Goal: Subscribe to service/newsletter

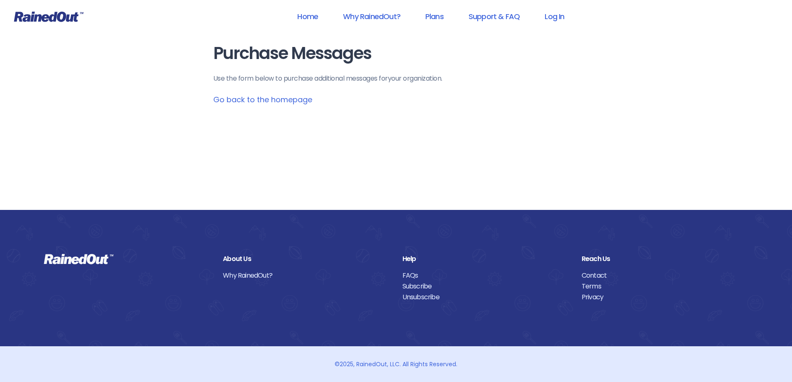
click at [272, 100] on link "Go back to the homepage" at bounding box center [262, 99] width 99 height 10
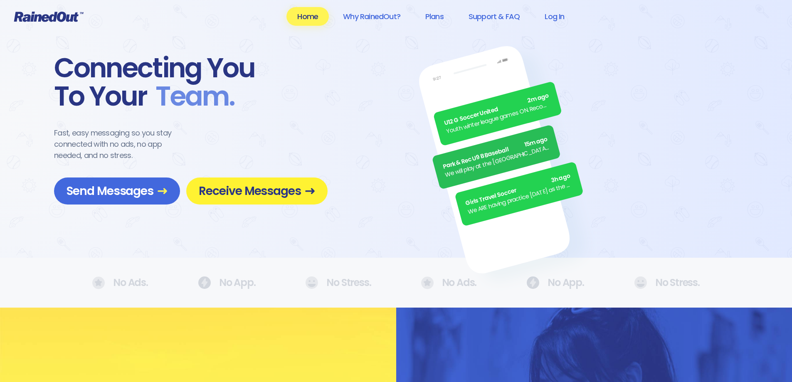
click at [266, 195] on span "Receive Messages" at bounding box center [257, 191] width 116 height 15
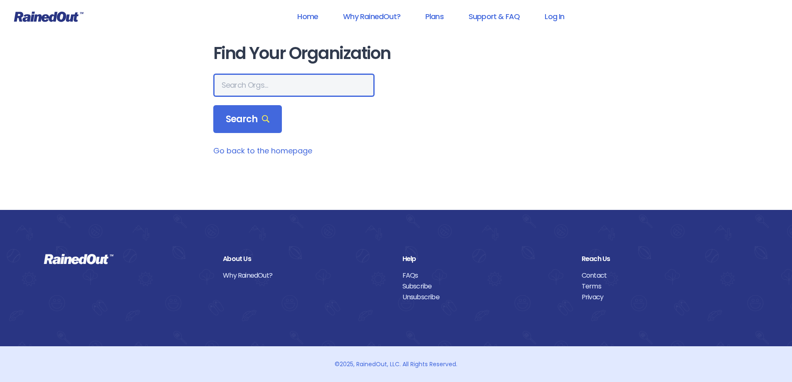
click at [251, 86] on input "text" at bounding box center [293, 85] width 161 height 23
type input "Evanston Golf Club"
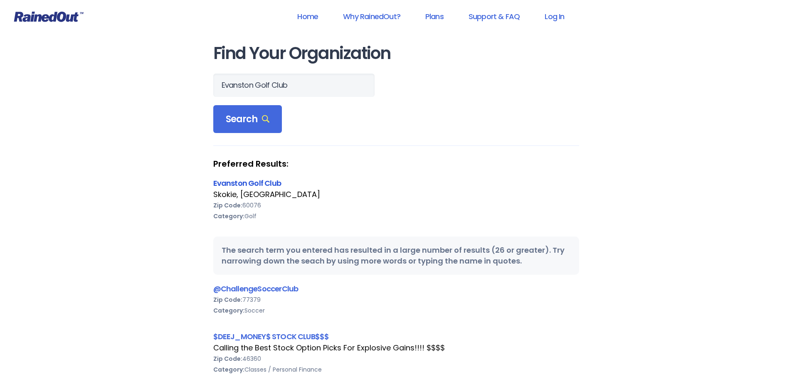
click at [269, 187] on link "Evanston Golf Club" at bounding box center [247, 183] width 68 height 10
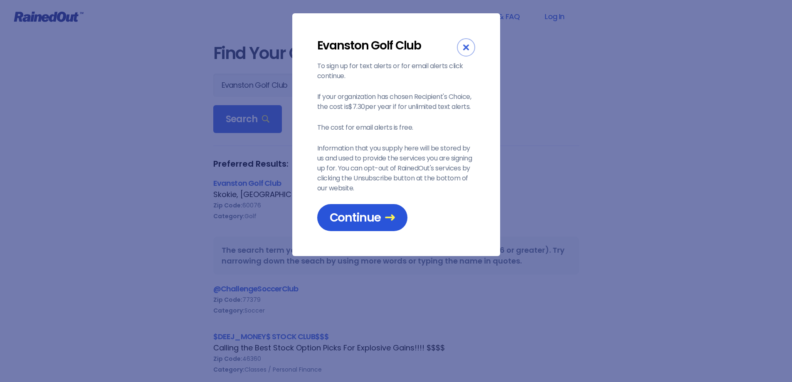
click at [369, 219] on span "Continue" at bounding box center [362, 217] width 65 height 15
